Goal: Use online tool/utility

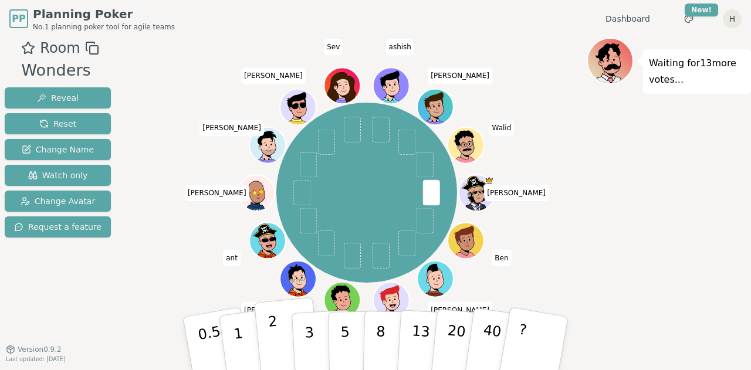
click at [273, 335] on p "2" at bounding box center [274, 345] width 15 height 64
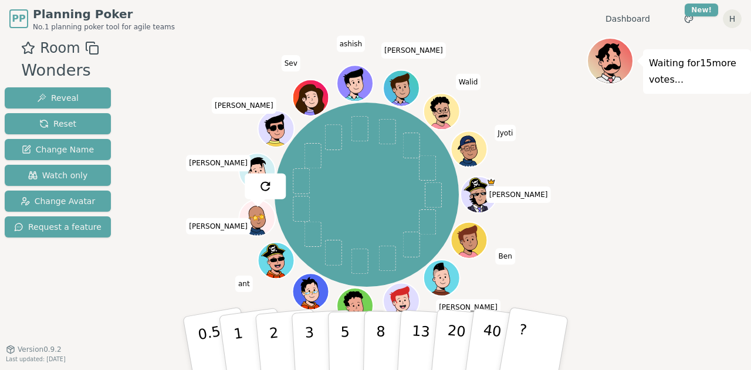
click at [215, 120] on div "[PERSON_NAME] [PERSON_NAME] [PERSON_NAME] (you) [PERSON_NAME] ant [PERSON_NAME]…" at bounding box center [367, 195] width 440 height 272
click at [331, 334] on button "5" at bounding box center [358, 343] width 60 height 89
click at [345, 328] on p "5" at bounding box center [345, 343] width 10 height 63
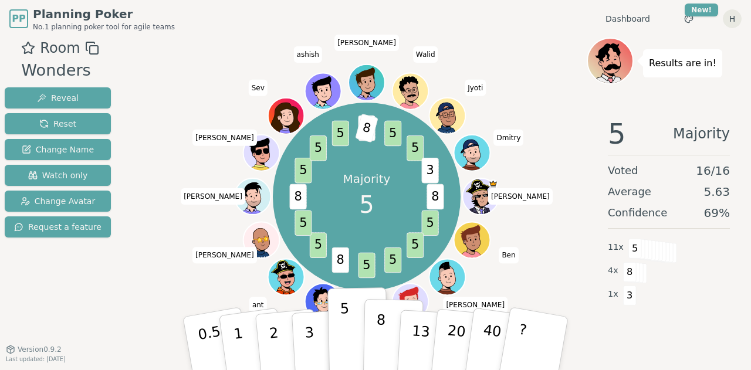
click at [385, 325] on button "8" at bounding box center [393, 343] width 60 height 89
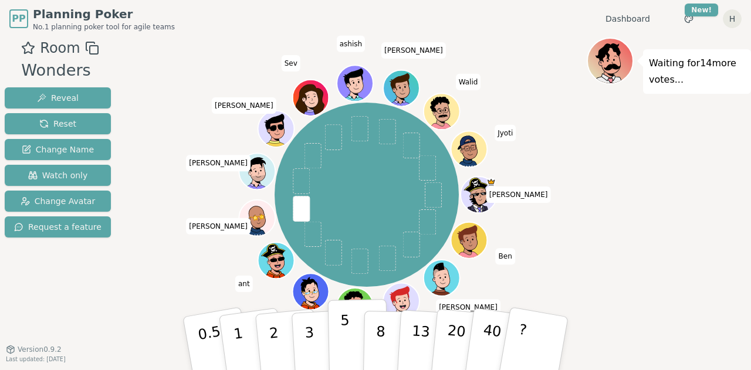
click at [334, 332] on button "5" at bounding box center [358, 343] width 60 height 89
click at [321, 328] on button "3" at bounding box center [323, 343] width 64 height 91
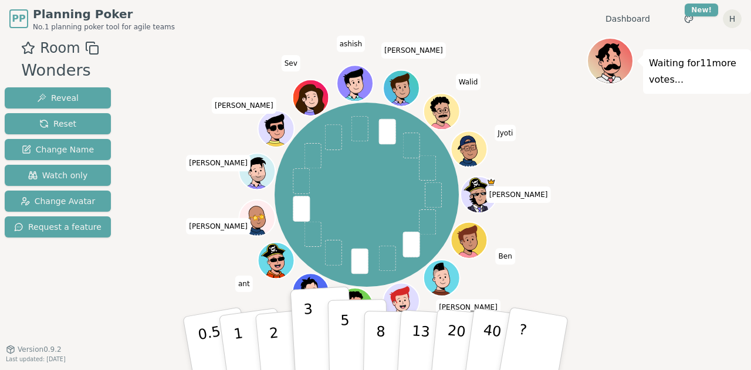
click at [334, 332] on button "5" at bounding box center [358, 343] width 60 height 89
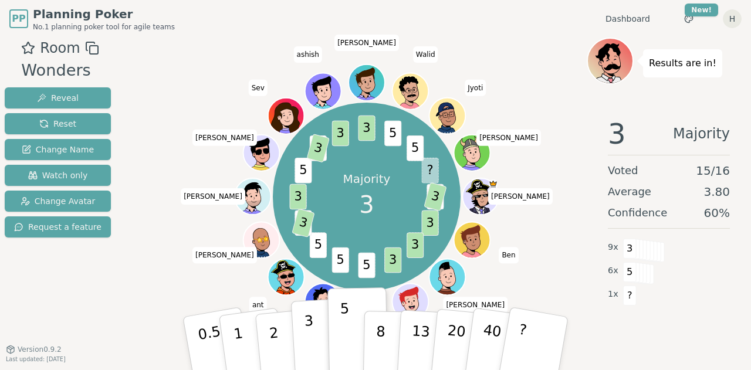
click at [320, 344] on button "3" at bounding box center [323, 343] width 64 height 91
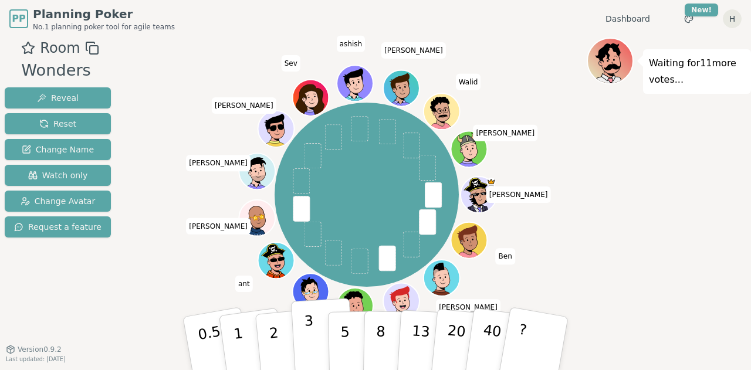
click at [311, 343] on p "3" at bounding box center [310, 345] width 13 height 64
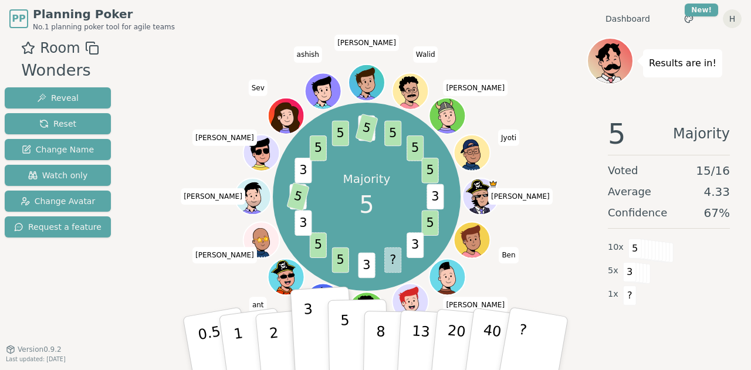
click at [349, 342] on button "5" at bounding box center [358, 343] width 60 height 89
